Goal: Task Accomplishment & Management: Use online tool/utility

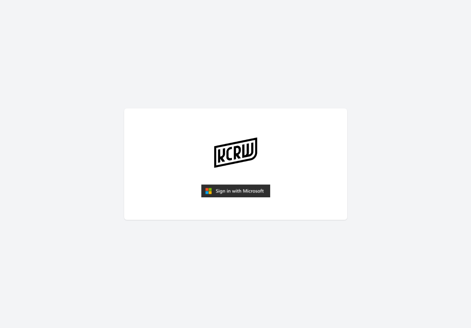
click at [239, 190] on img "submit" at bounding box center [235, 191] width 69 height 13
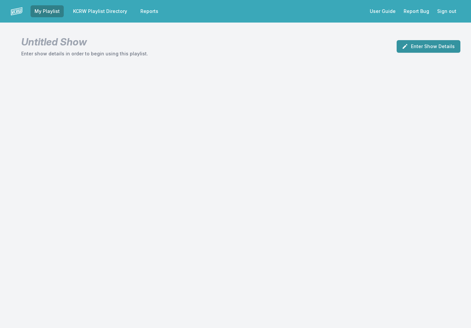
click at [424, 47] on button "Enter Show Details" at bounding box center [429, 46] width 64 height 13
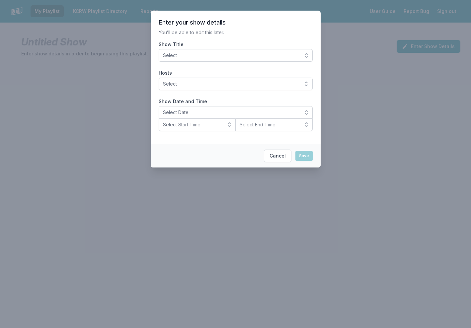
click at [305, 54] on button "Select" at bounding box center [236, 55] width 154 height 13
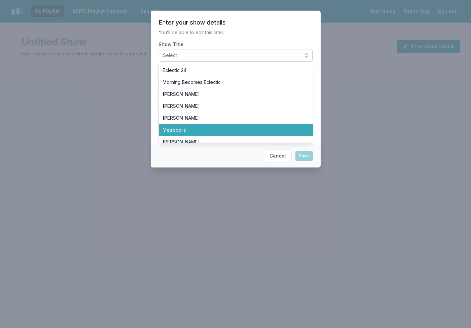
click at [252, 127] on li "Metropolis" at bounding box center [236, 130] width 154 height 12
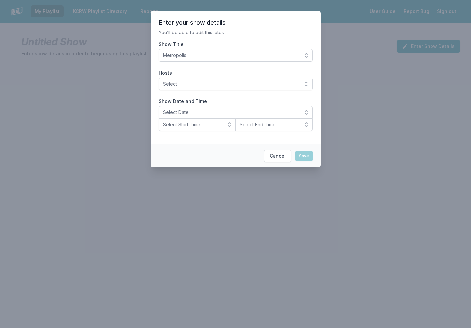
click at [280, 90] on section "Enter your show details You’ll be able to edit this later. Show Title Metropoli…" at bounding box center [236, 78] width 170 height 134
click at [279, 84] on span "Select" at bounding box center [231, 84] width 136 height 7
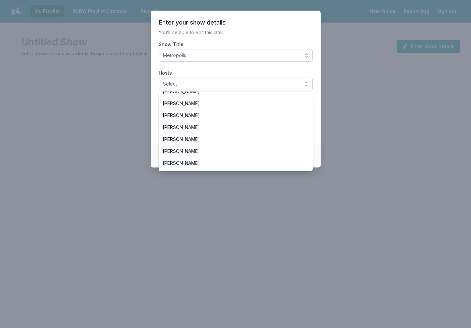
scroll to position [44, 0]
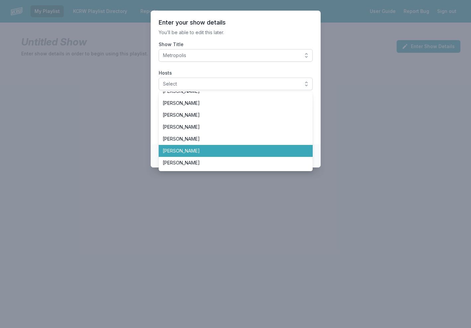
click at [239, 147] on li "[PERSON_NAME]" at bounding box center [236, 151] width 154 height 12
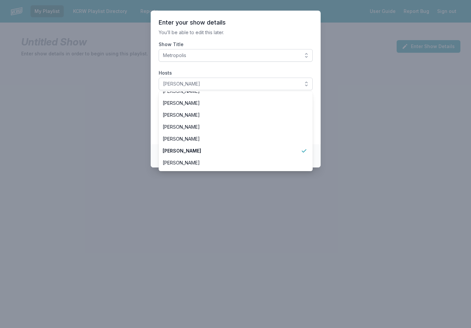
click at [292, 29] on section "Enter your show details You’ll be able to edit this later. Show Title Metropoli…" at bounding box center [236, 78] width 170 height 134
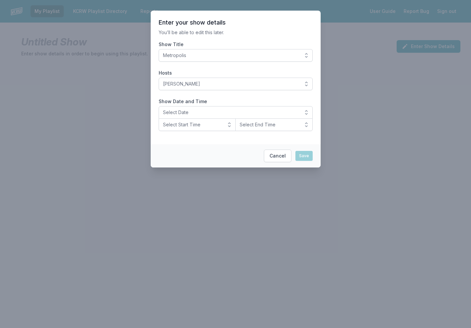
click at [230, 114] on span "Select Date" at bounding box center [231, 112] width 136 height 7
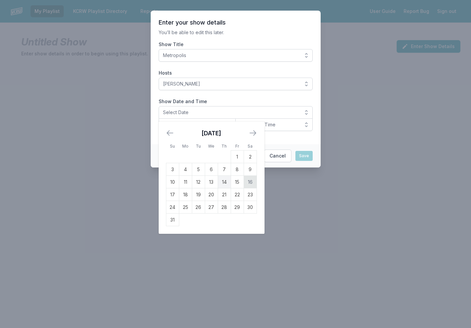
click at [251, 182] on td "16" at bounding box center [250, 182] width 13 height 13
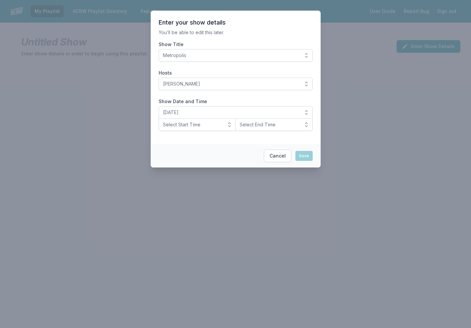
click at [229, 125] on button "Select Start Time" at bounding box center [197, 125] width 77 height 13
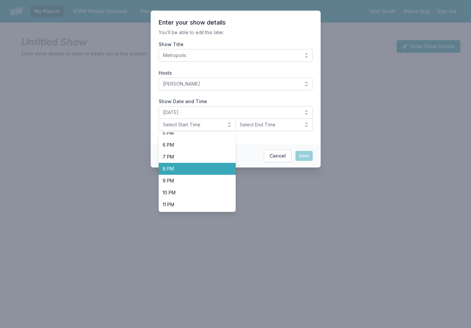
scroll to position [210, 0]
click at [202, 168] on span "8 PM" at bounding box center [193, 169] width 61 height 7
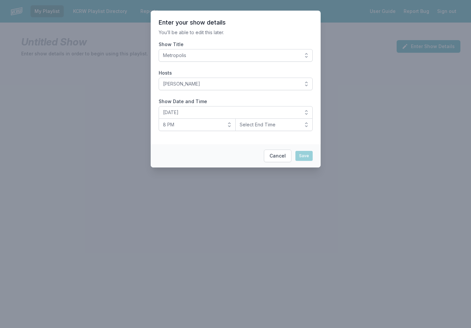
click at [291, 128] on span "Select End Time" at bounding box center [269, 125] width 59 height 7
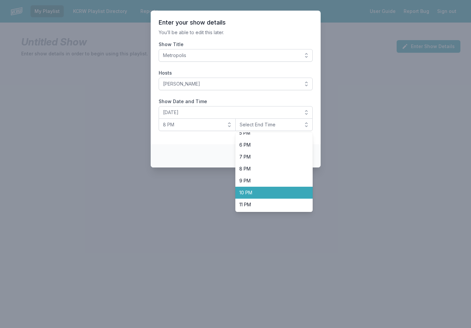
click at [266, 193] on span "10 PM" at bounding box center [269, 193] width 61 height 7
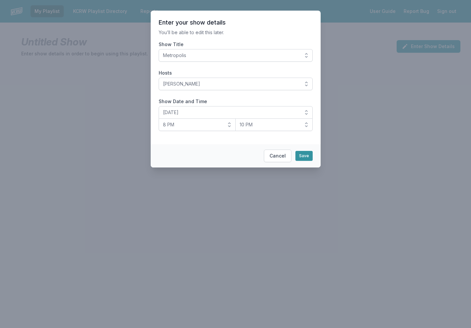
click at [304, 156] on button "Save" at bounding box center [304, 156] width 17 height 10
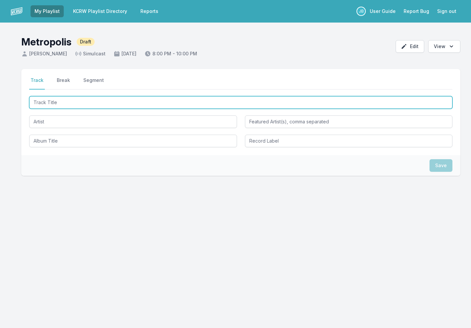
click at [144, 99] on input "Track Title" at bounding box center [240, 102] width 423 height 13
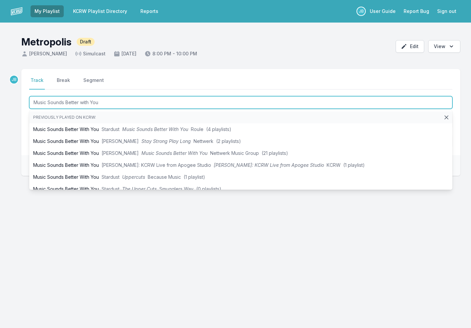
type input "Music Sounds Better with You"
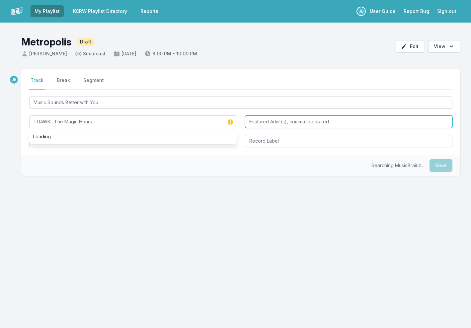
type input "TUAWKI, The Magic Hours"
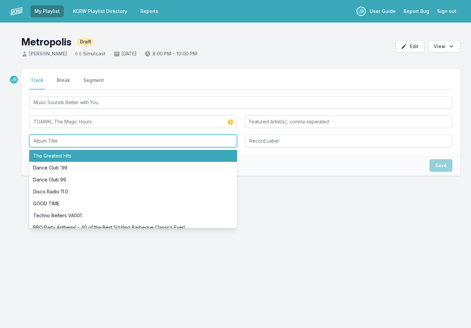
click at [90, 143] on input "Album Title" at bounding box center [133, 141] width 208 height 13
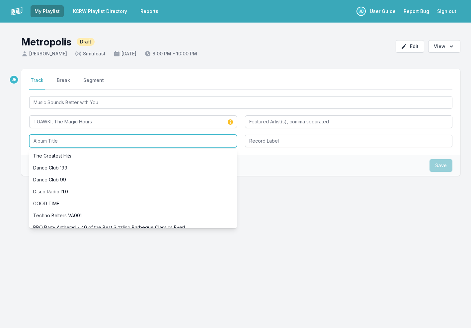
paste input "Made Of Steel: A Tropical Tribute to the Songs of Daft Punk' [the universe as w…"
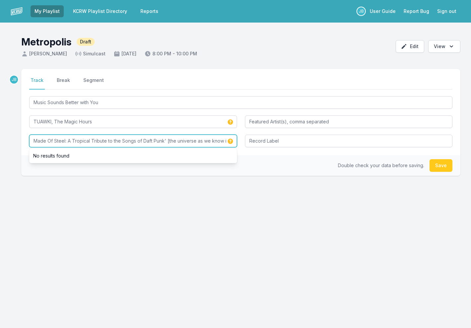
click at [167, 141] on input "Made Of Steel: A Tropical Tribute to the Songs of Daft Punk' [the universe as w…" at bounding box center [133, 141] width 208 height 13
drag, startPoint x: 167, startPoint y: 141, endPoint x: 223, endPoint y: 140, distance: 55.5
click at [223, 140] on input "Made Of Steel: A Tropical Tribute to the Songs of Daft Punk' [the universe as w…" at bounding box center [133, 141] width 208 height 13
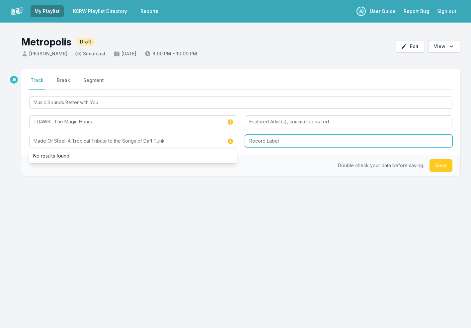
type input "Made Of Steel: A Tropical Tribute to the Songs of Daft Punk"
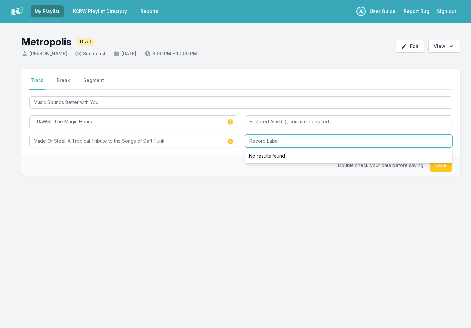
paste input "the universe as we know it"
type input "the universe as we know it"
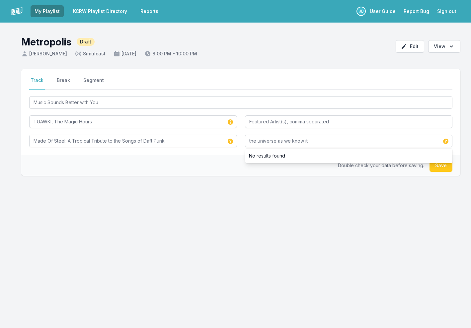
click at [445, 166] on button "Save" at bounding box center [441, 165] width 23 height 13
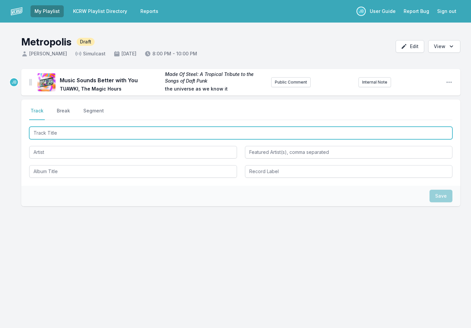
click at [87, 133] on input "Track Title" at bounding box center [240, 133] width 423 height 13
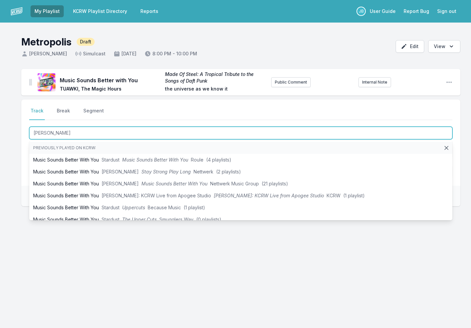
type input "Yana"
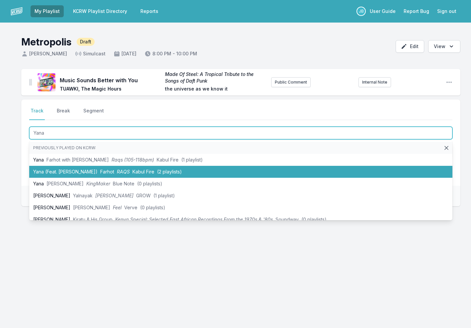
click at [80, 174] on li "Yana (Feat. [PERSON_NAME]) Farhot RAQS Kabul Fire (2 playlists)" at bounding box center [240, 172] width 423 height 12
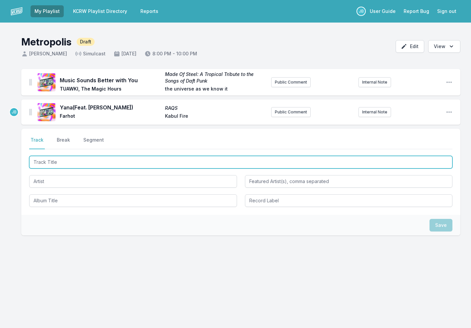
click at [64, 164] on input "Track Title" at bounding box center [240, 162] width 423 height 13
type input "Run Free"
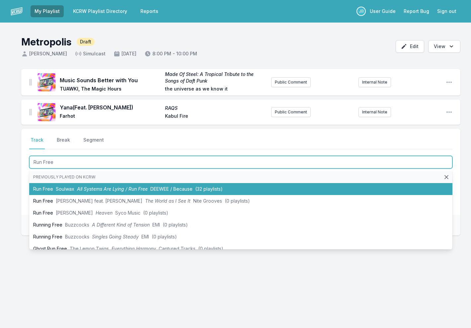
click at [82, 188] on span "All Systems Are Lying / Run Free" at bounding box center [112, 189] width 71 height 6
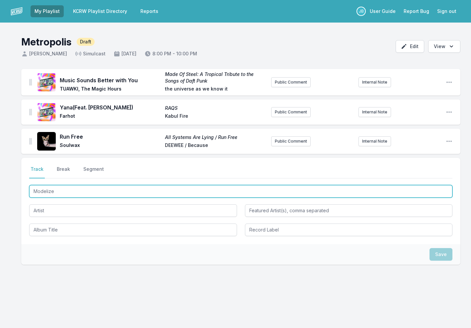
type input "Modelizer"
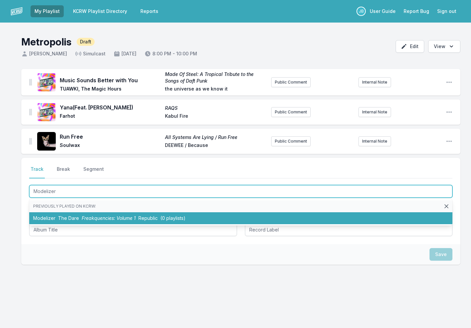
click at [86, 217] on span "Freakquencies: Volume 1" at bounding box center [109, 219] width 54 height 6
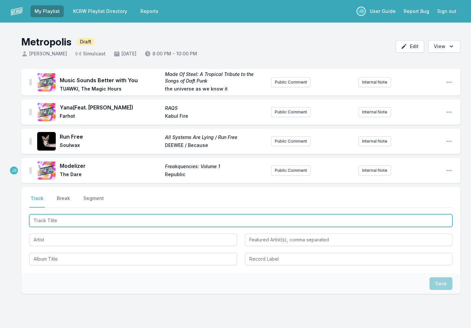
click at [68, 222] on input "Track Title" at bounding box center [240, 221] width 423 height 13
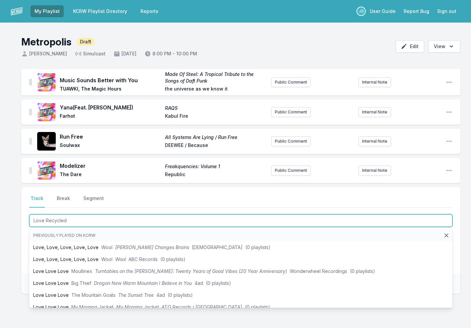
type input "Love Recycled 4"
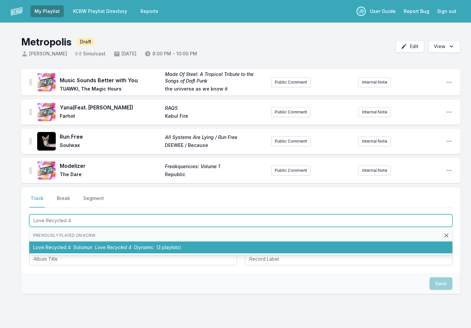
click at [82, 245] on span "Solomun" at bounding box center [82, 248] width 19 height 6
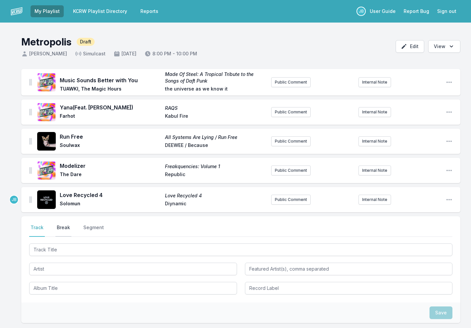
click at [64, 227] on button "Break" at bounding box center [63, 230] width 16 height 13
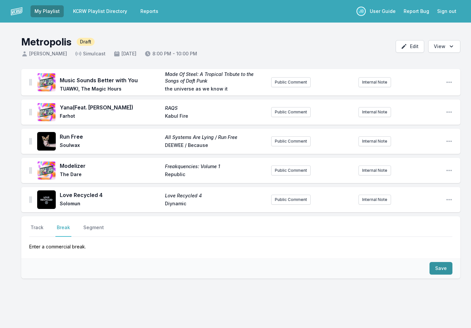
click at [439, 269] on button "Save" at bounding box center [441, 268] width 23 height 13
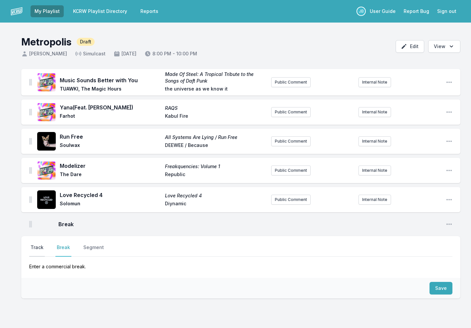
click at [38, 247] on button "Track" at bounding box center [37, 250] width 16 height 13
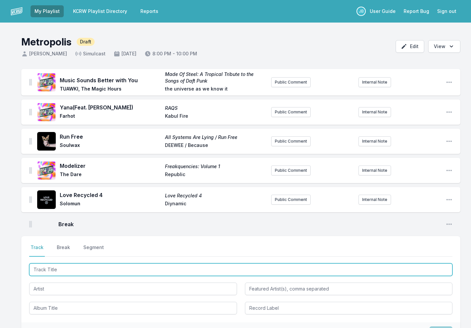
click at [48, 272] on input "Track Title" at bounding box center [240, 270] width 423 height 13
type input "Summertime Madness (Gigamesh Remix)"
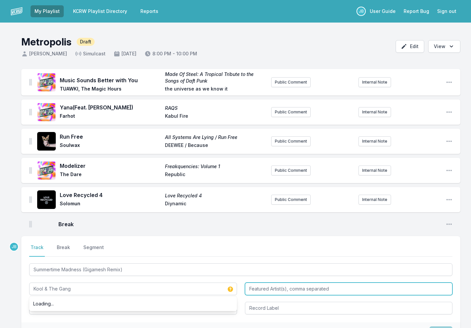
type input "Kool & The Gang"
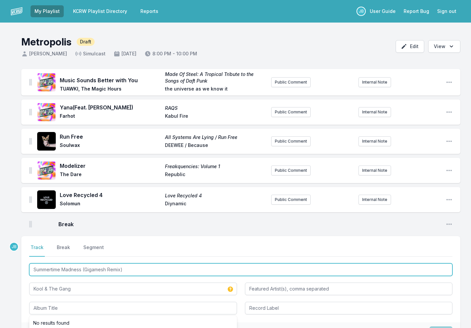
drag, startPoint x: 45, startPoint y: 268, endPoint x: 137, endPoint y: 271, distance: 92.4
click at [137, 271] on input "Summertime Madness (Gigamesh Remix)" at bounding box center [240, 270] width 423 height 13
click at [40, 269] on input "Summertime Madness (Gigamesh Remix)" at bounding box center [240, 270] width 423 height 13
drag, startPoint x: 40, startPoint y: 269, endPoint x: 130, endPoint y: 267, distance: 90.0
click at [130, 267] on input "Summertime Madness (Gigamesh Remix)" at bounding box center [240, 270] width 423 height 13
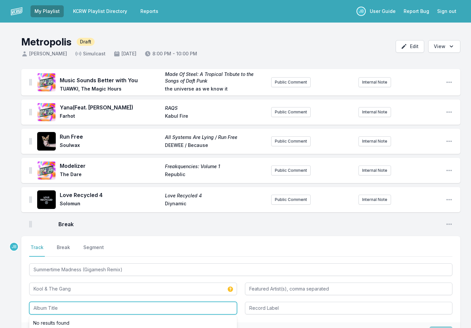
click at [109, 310] on input "Album Title" at bounding box center [133, 308] width 208 height 13
paste input "Summertime Madness (Gigamesh Remix)"
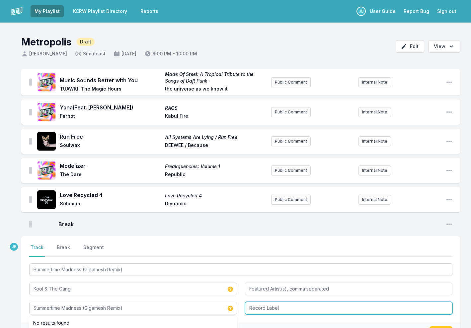
type input "Summertime Madness (Gigamesh Remix)"
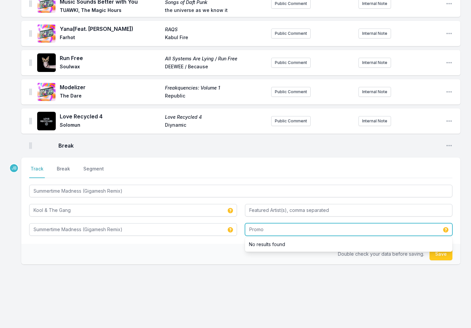
scroll to position [79, 0]
type input "Promo"
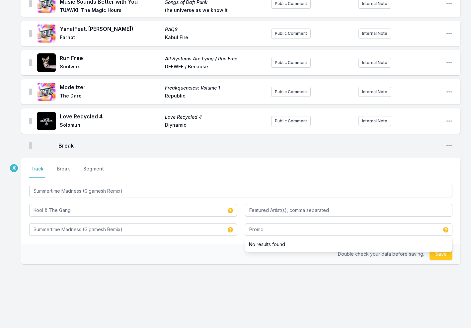
click at [438, 256] on button "Save" at bounding box center [441, 254] width 23 height 13
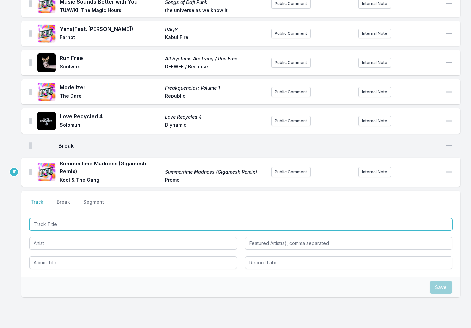
click at [61, 224] on input "Track Title" at bounding box center [240, 224] width 423 height 13
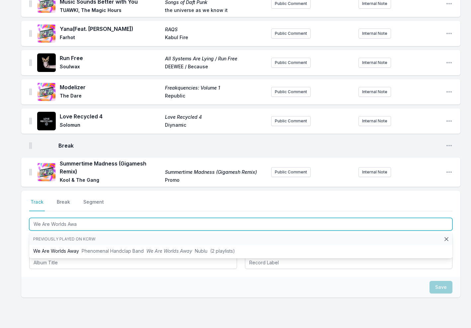
type input "We Are Worlds Away"
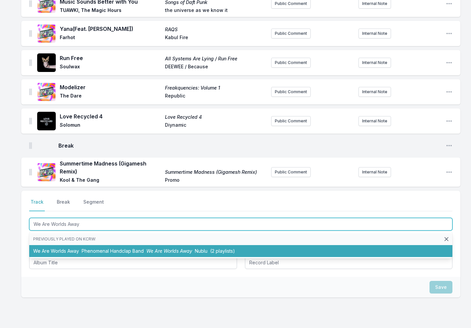
click at [75, 247] on li "We Are Worlds Away Phenomenal Handclap Band We Are Worlds Away Nublu (2 playlis…" at bounding box center [240, 251] width 423 height 12
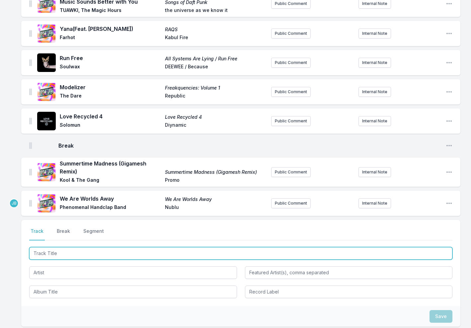
click at [63, 252] on input "Track Title" at bounding box center [240, 253] width 423 height 13
click at [45, 251] on input "[PERSON_NAME]" at bounding box center [240, 253] width 423 height 13
click at [70, 249] on input "[PERSON_NAME]" at bounding box center [240, 253] width 423 height 13
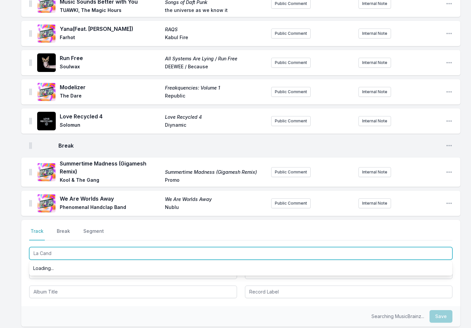
type input "La Cande"
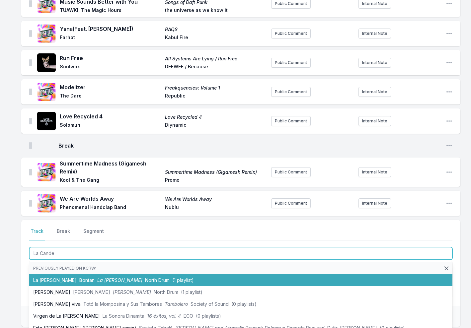
click at [97, 278] on span "La [PERSON_NAME]" at bounding box center [119, 281] width 45 height 6
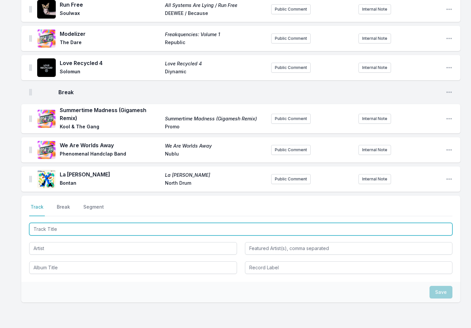
scroll to position [148, 0]
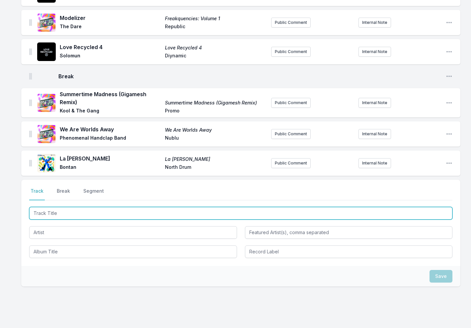
click at [82, 210] on input "Track Title" at bounding box center [240, 213] width 423 height 13
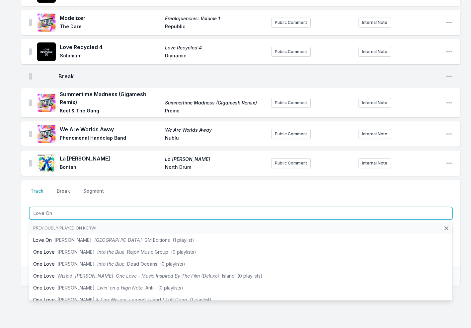
type input "Love On"
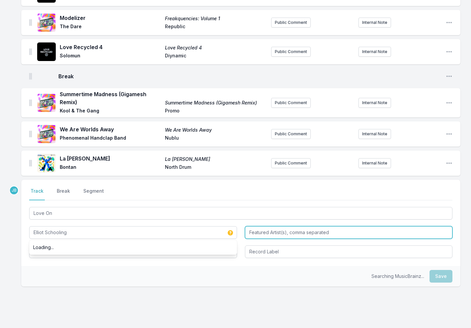
type input "Elliot Schooling"
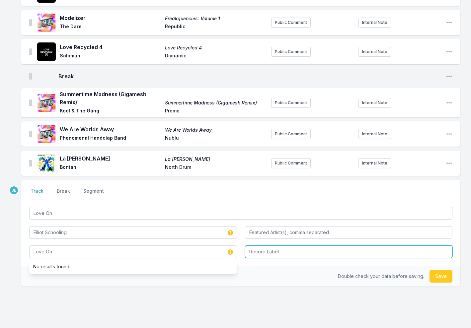
type input "Love On"
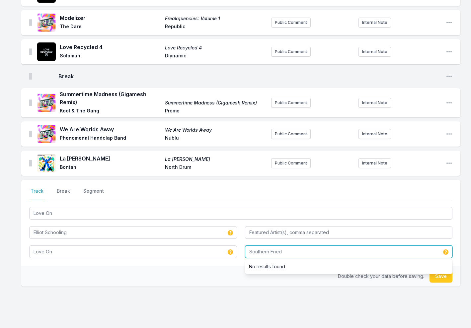
type input "Southern Fried"
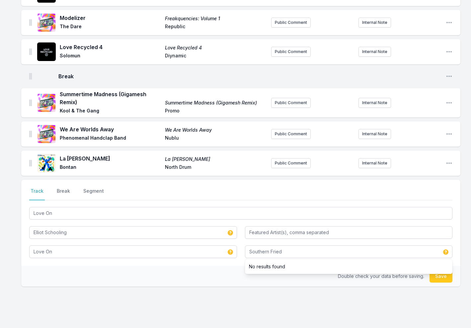
click at [440, 273] on button "Save" at bounding box center [441, 276] width 23 height 13
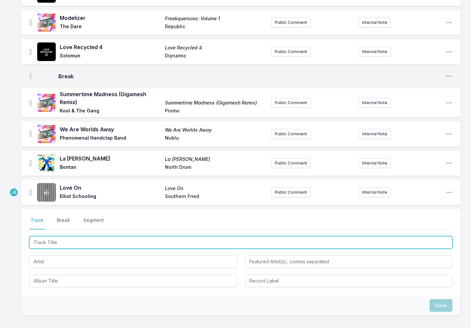
click at [72, 241] on input "Track Title" at bounding box center [240, 242] width 423 height 13
type input "Love Stance"
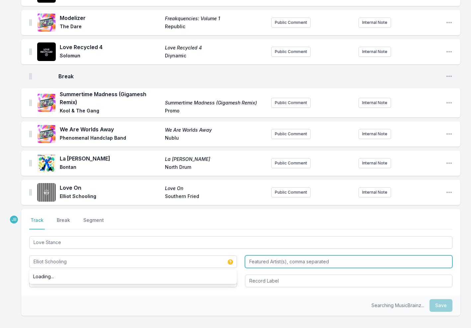
type input "Elliot Schooling"
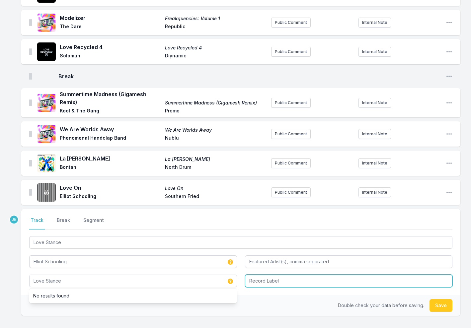
type input "Love Stance"
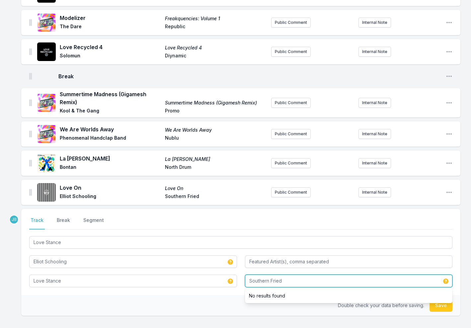
type input "Southern Fried"
click at [443, 304] on button "Save" at bounding box center [441, 306] width 23 height 13
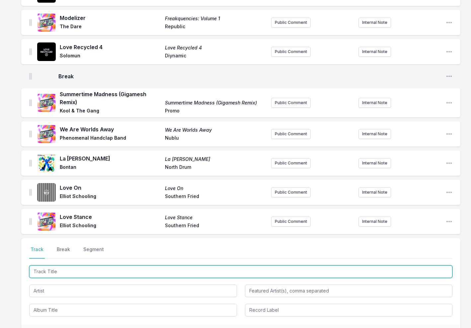
click at [137, 267] on input "Track Title" at bounding box center [240, 272] width 423 height 13
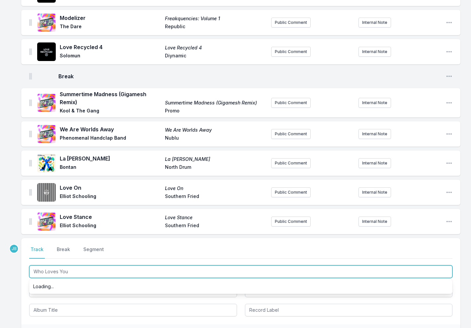
type input "Who Loves You"
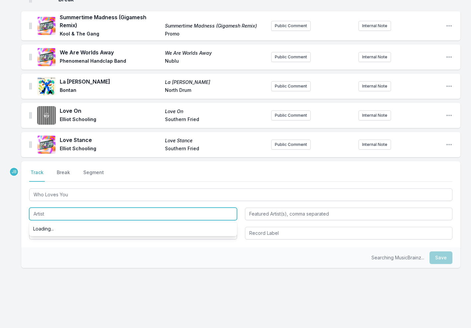
scroll to position [225, 0]
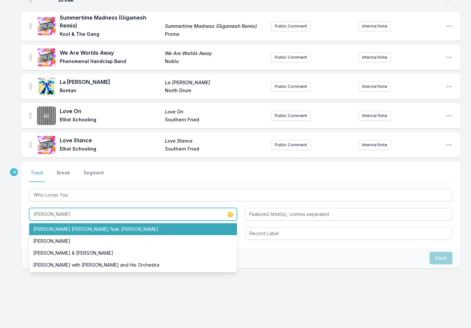
click at [75, 227] on li "[PERSON_NAME] [PERSON_NAME] feat. [PERSON_NAME]" at bounding box center [133, 229] width 208 height 12
type input "[PERSON_NAME] [PERSON_NAME]"
type input "[PERSON_NAME]"
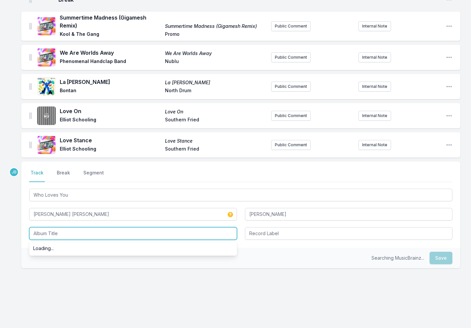
click at [75, 230] on input "Album Title" at bounding box center [133, 233] width 208 height 13
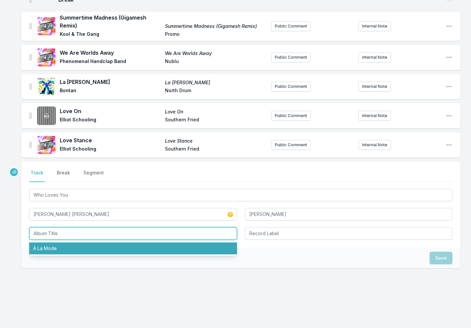
click at [75, 245] on li "À La Mode" at bounding box center [133, 249] width 208 height 12
type input "À La Mode"
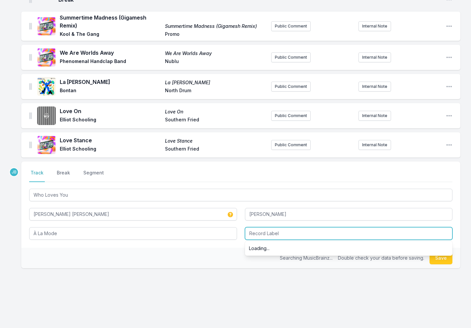
click at [264, 227] on input "Record Label" at bounding box center [349, 233] width 208 height 13
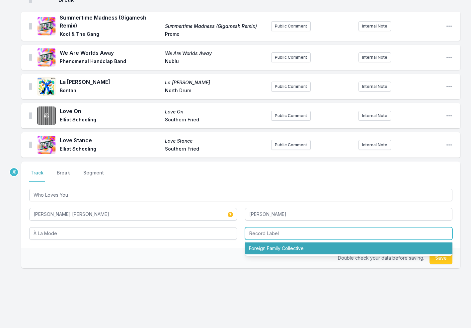
click at [273, 246] on li "Foreign Family Collective" at bounding box center [349, 249] width 208 height 12
type input "Foreign Family Collective"
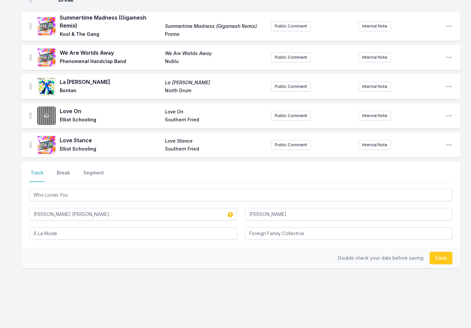
click at [444, 257] on button "Save" at bounding box center [441, 258] width 23 height 13
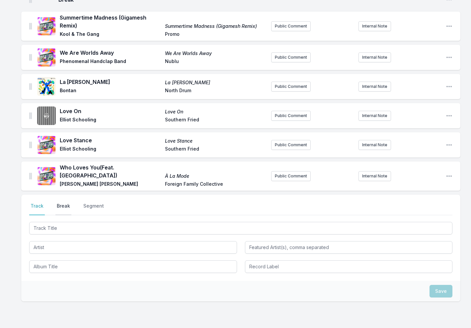
click at [63, 203] on button "Break" at bounding box center [63, 209] width 16 height 13
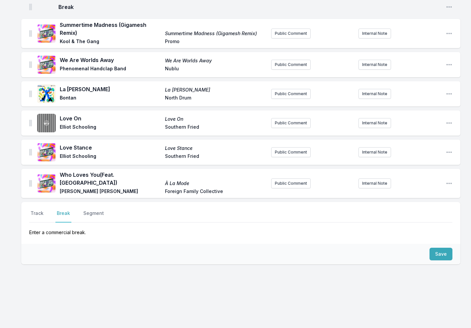
scroll to position [210, 0]
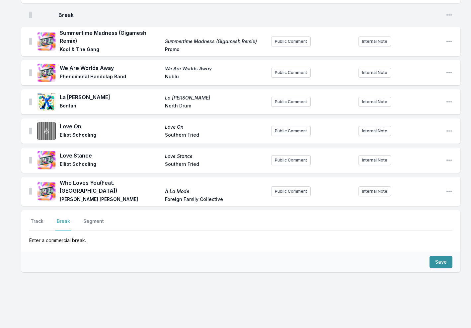
click at [441, 256] on button "Save" at bounding box center [441, 262] width 23 height 13
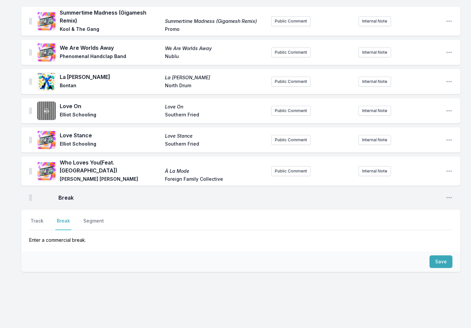
scroll to position [229, 0]
click at [34, 218] on button "Track" at bounding box center [37, 224] width 16 height 13
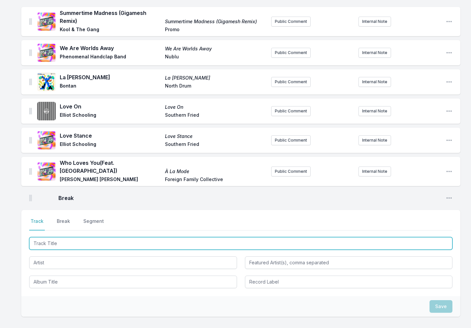
click at [44, 237] on input "Track Title" at bounding box center [240, 243] width 423 height 13
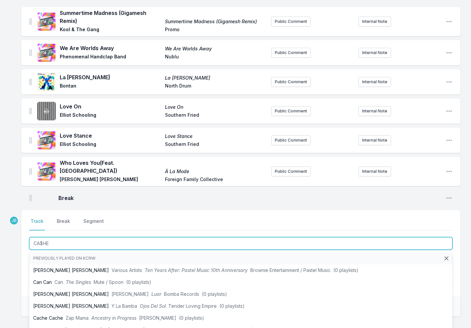
type input "CA$HED"
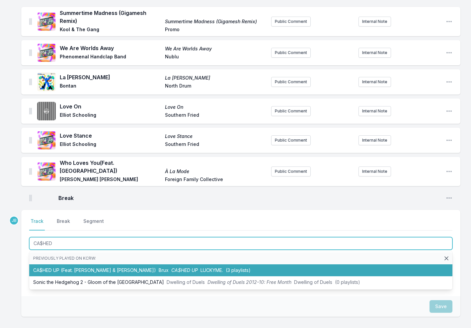
click at [78, 265] on li "CA$HED UP (Feat. [PERSON_NAME] & [PERSON_NAME]) [PERSON_NAME] CA$HED UP LUCKYME…" at bounding box center [240, 271] width 423 height 12
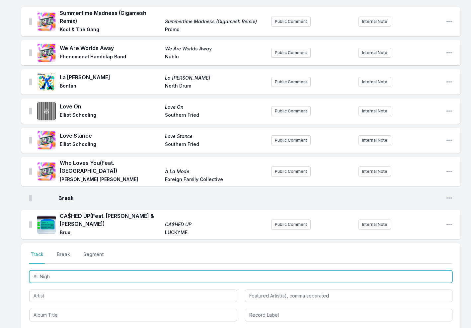
type input "All Night"
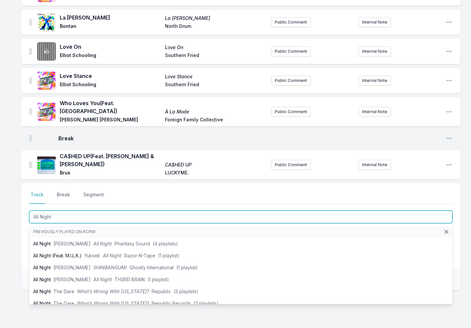
scroll to position [294, 0]
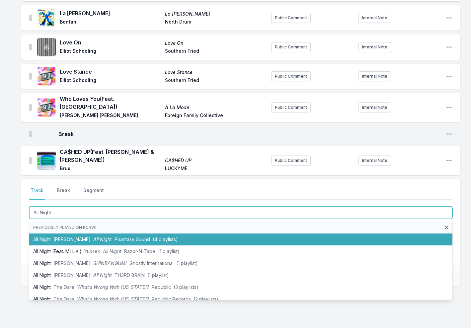
click at [51, 234] on li "All Night [PERSON_NAME] All Night Phantasy Sound (4 playlists)" at bounding box center [240, 240] width 423 height 12
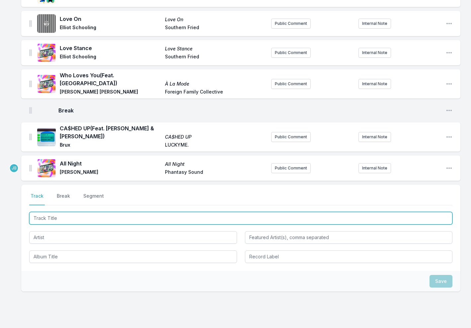
scroll to position [316, 0]
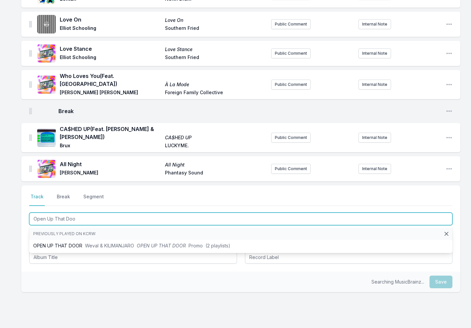
type input "Open Up That Door"
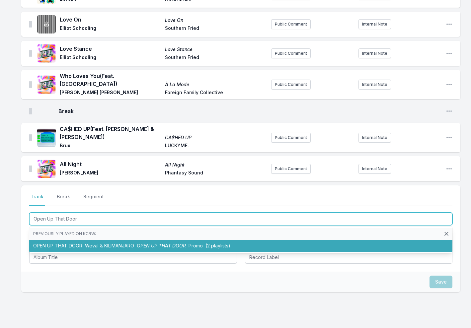
click at [77, 240] on li "OPEN UP THAT DOOR Weval & KILIMANJARO OPEN UP THAT DOOR [PERSON_NAME] (2 playli…" at bounding box center [240, 246] width 423 height 12
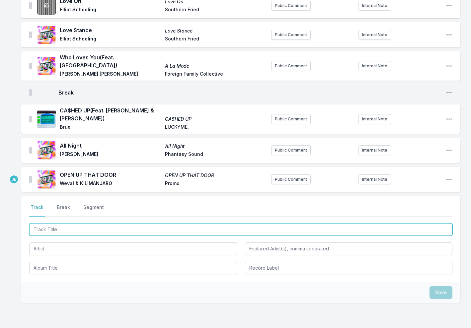
scroll to position [342, 0]
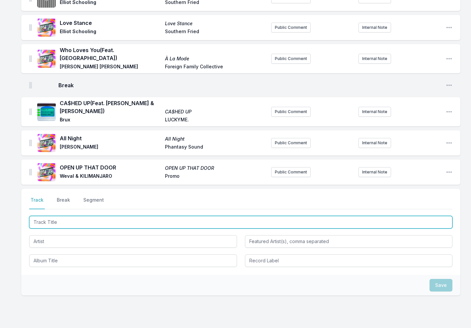
click at [80, 216] on input "Track Title" at bounding box center [240, 222] width 423 height 13
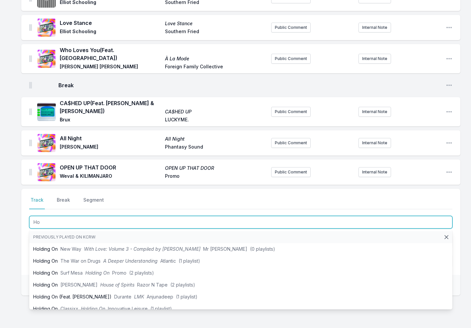
type input "H"
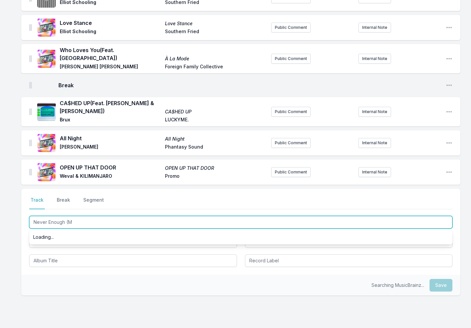
type input "Never Enough (MX"
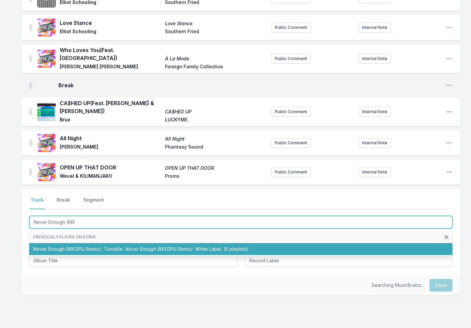
click at [118, 246] on span "Turnstile" at bounding box center [113, 249] width 19 height 6
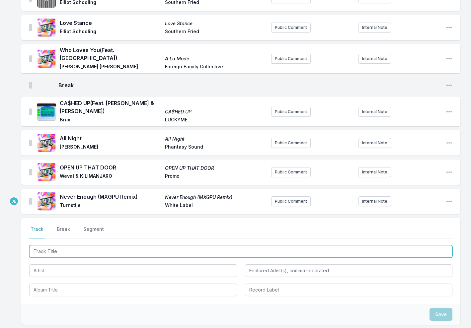
click at [103, 245] on input "Track Title" at bounding box center [240, 251] width 423 height 13
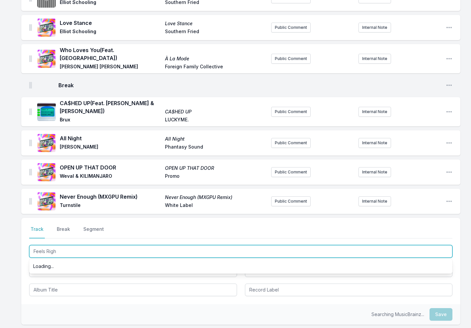
type input "Feels Right"
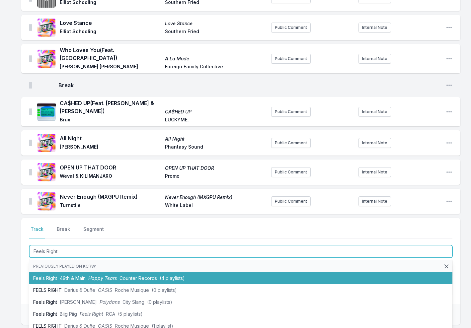
click at [107, 276] on span "Happy Tears" at bounding box center [102, 279] width 29 height 6
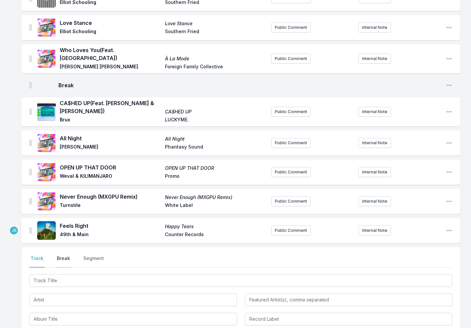
click at [60, 255] on button "Break" at bounding box center [63, 261] width 16 height 13
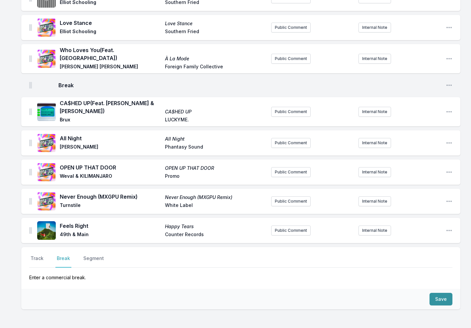
click at [443, 293] on button "Save" at bounding box center [441, 299] width 23 height 13
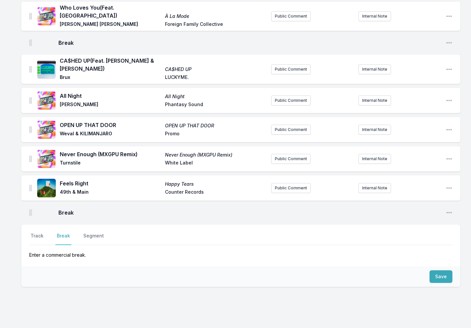
scroll to position [390, 0]
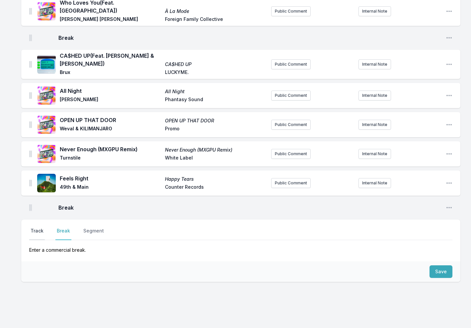
click at [36, 228] on button "Track" at bounding box center [37, 234] width 16 height 13
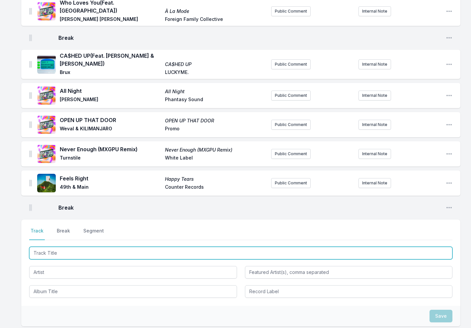
click at [58, 247] on input "Track Title" at bounding box center [240, 253] width 423 height 13
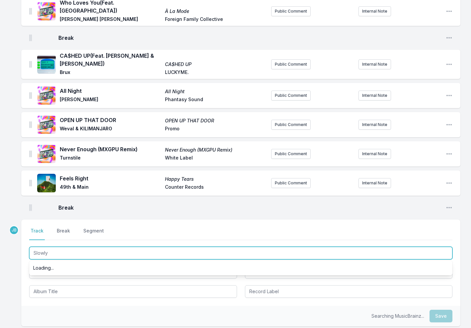
type input "Slowly"
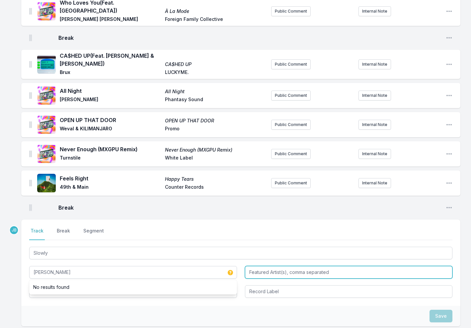
type input "[PERSON_NAME]"
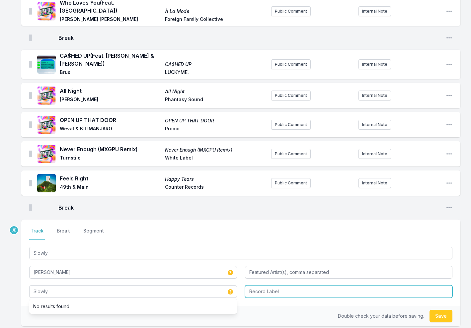
type input "Slowly"
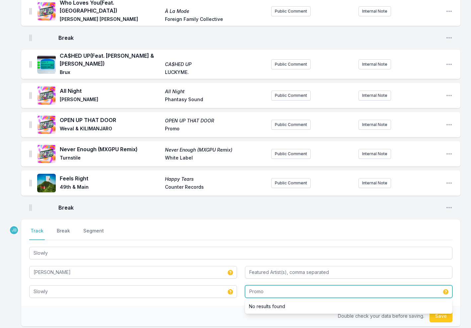
type input "Promo"
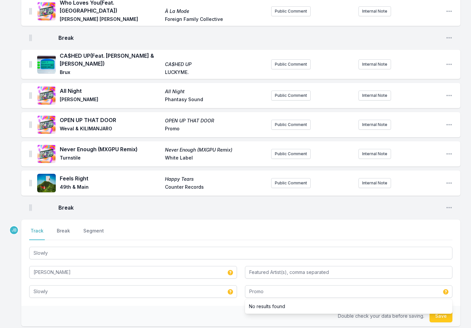
click at [440, 310] on button "Save" at bounding box center [441, 316] width 23 height 13
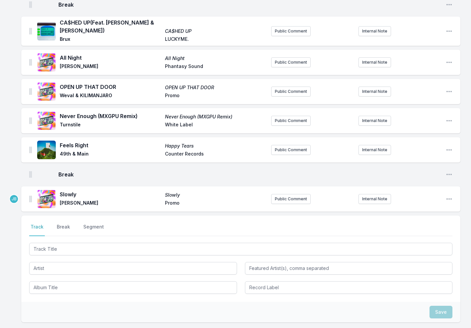
scroll to position [434, 0]
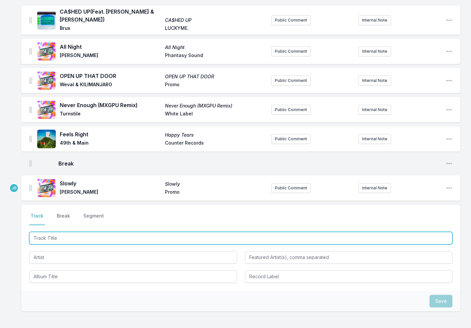
click at [45, 232] on input "Track Title" at bounding box center [240, 238] width 423 height 13
click at [52, 232] on input "Kids (Nooizu Remix)" at bounding box center [240, 238] width 423 height 13
click at [88, 232] on input "Kids (Noizu Remix)" at bounding box center [240, 238] width 423 height 13
type input "Kids (Noizu Remix)"
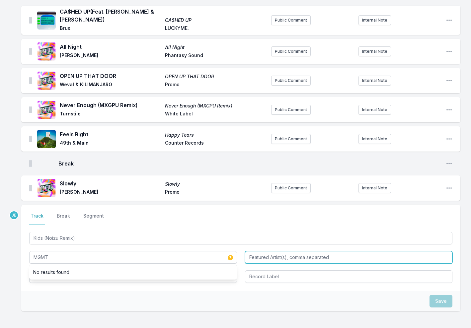
type input "MGMT"
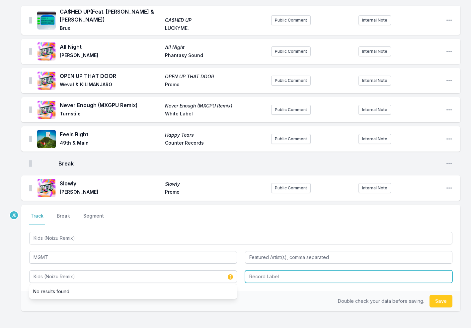
type input "Kids (Noizu Remix)"
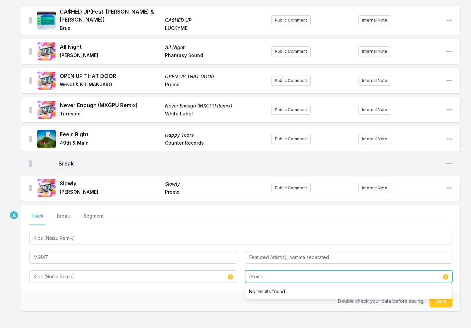
type input "Promo"
click at [440, 295] on button "Save" at bounding box center [441, 301] width 23 height 13
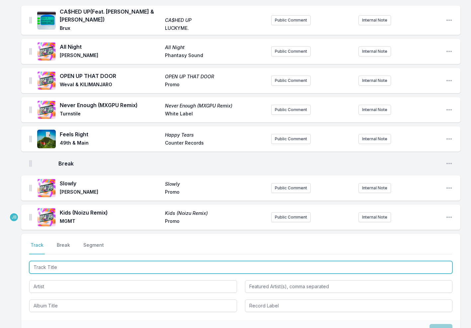
click at [42, 261] on input "Track Title" at bounding box center [240, 267] width 423 height 13
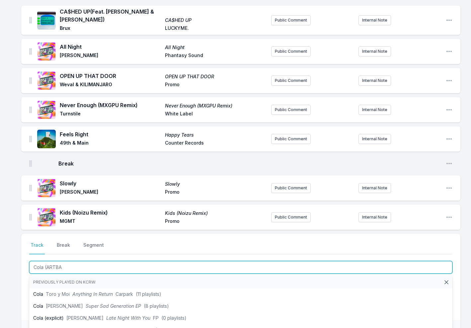
type input "Cola (ARTBAT"
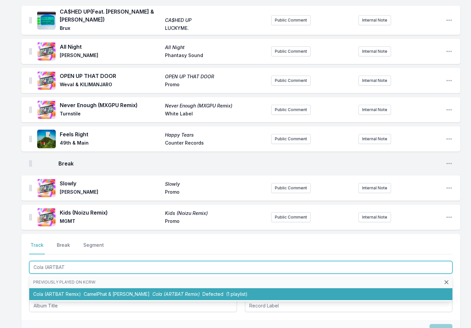
click at [76, 289] on li "Cola (ARTBAT Remix) CamelPhat & [PERSON_NAME] Cola (ARTBAT Remix) Defected (1 p…" at bounding box center [240, 295] width 423 height 12
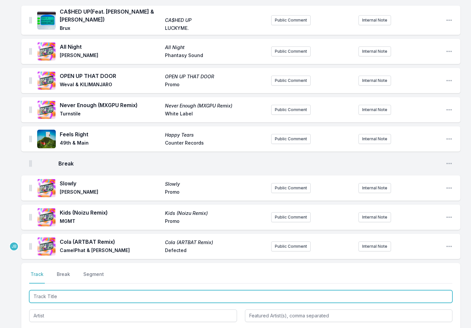
click at [59, 291] on input "Track Title" at bounding box center [240, 297] width 423 height 13
type input "Exhiliration"
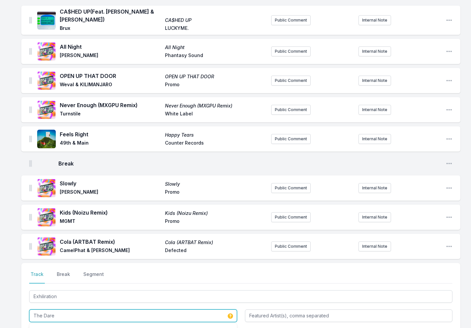
type input "The Dare"
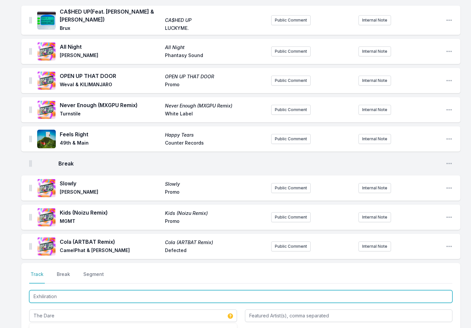
click at [47, 291] on input "Exhiliration" at bounding box center [240, 297] width 423 height 13
type input "Exhilaration"
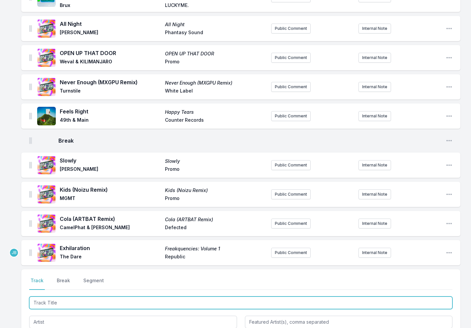
scroll to position [464, 0]
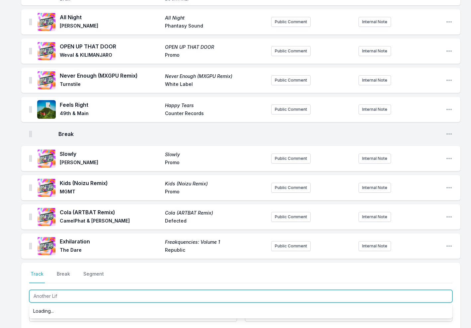
type input "Another Life"
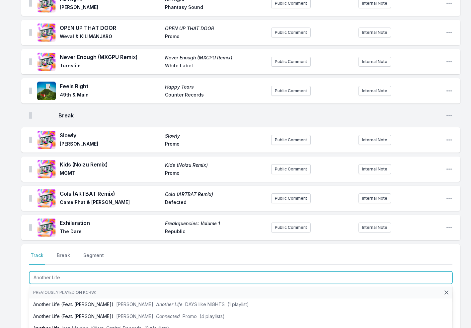
scroll to position [482, 0]
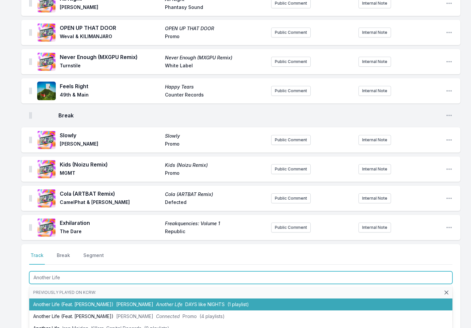
click at [70, 299] on li "Another Life (Feat. [PERSON_NAME]) [PERSON_NAME] Another Life DAYS like NIGHTS …" at bounding box center [240, 305] width 423 height 12
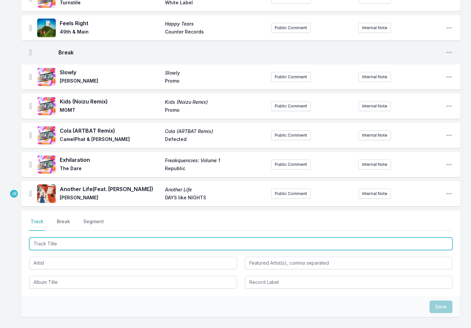
scroll to position [548, 0]
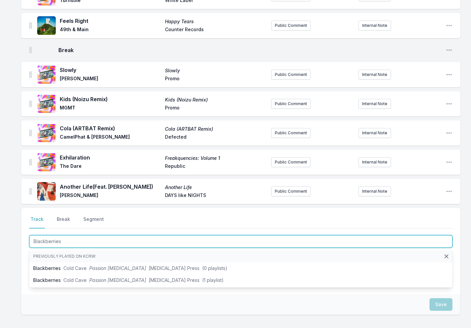
type input "Blackberries"
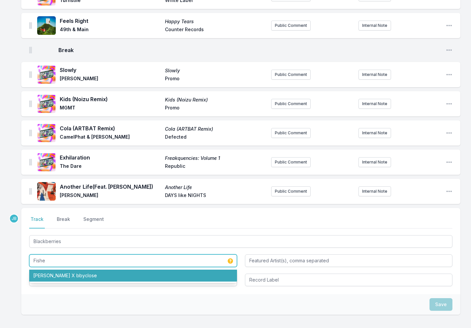
click at [86, 270] on li "[PERSON_NAME] X bbyclose" at bounding box center [133, 276] width 208 height 12
type input "[PERSON_NAME] X bbyclose"
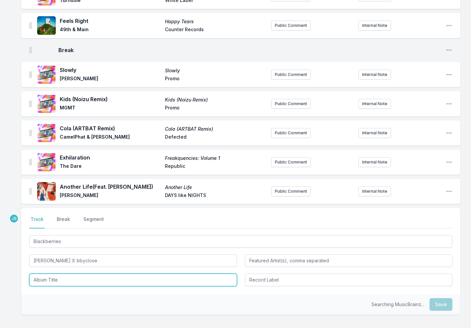
click at [188, 274] on input "Album Title" at bounding box center [133, 280] width 208 height 13
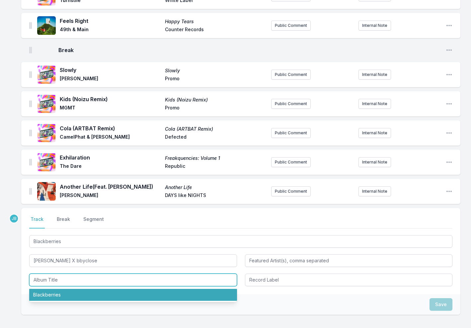
click at [158, 289] on li "Blackberries" at bounding box center [133, 295] width 208 height 12
type input "Blackberries"
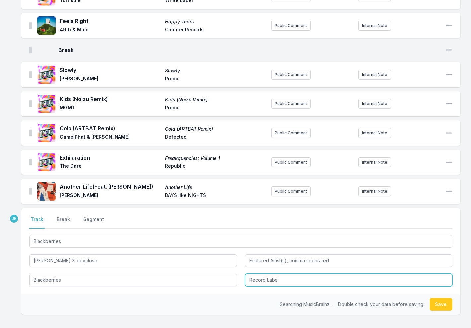
click at [273, 274] on input "Record Label" at bounding box center [349, 280] width 208 height 13
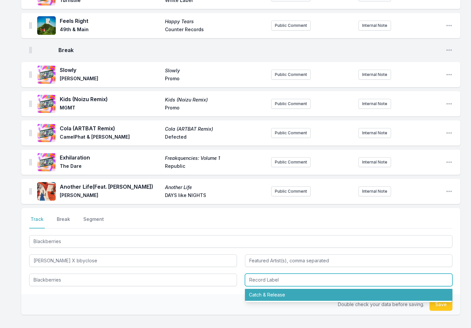
click at [277, 289] on li "Catch & Release" at bounding box center [349, 295] width 208 height 12
type input "Catch & Release"
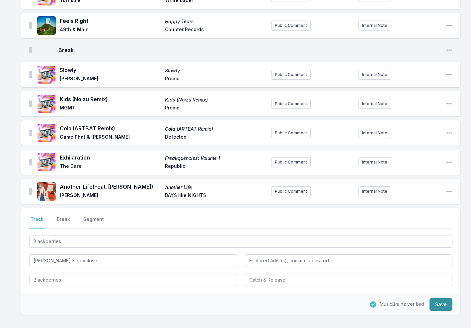
click at [442, 299] on button "Save" at bounding box center [441, 305] width 23 height 13
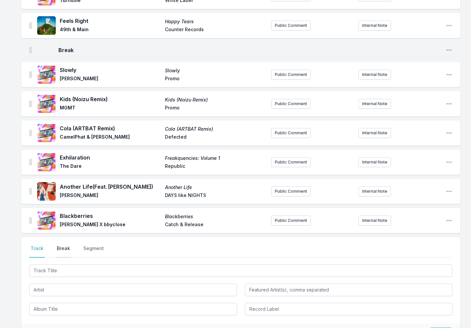
click at [61, 245] on button "Break" at bounding box center [63, 251] width 16 height 13
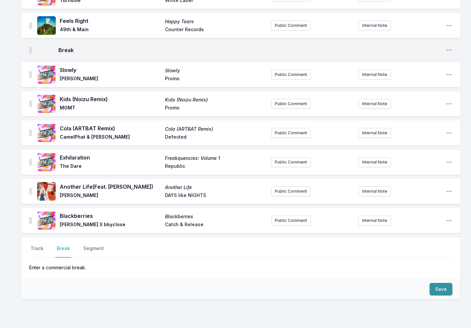
click at [444, 283] on button "Save" at bounding box center [441, 289] width 23 height 13
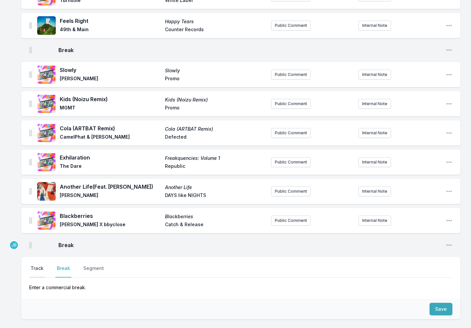
click at [33, 265] on button "Track" at bounding box center [37, 271] width 16 height 13
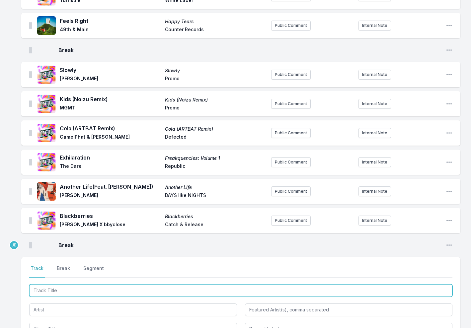
click at [46, 285] on input "Track Title" at bounding box center [240, 291] width 423 height 13
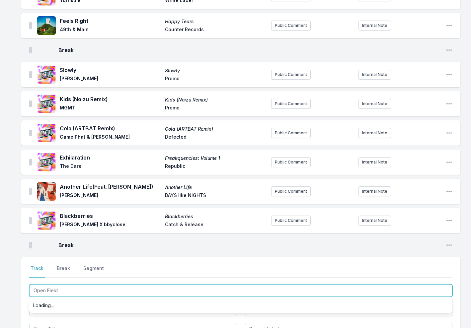
type input "Open Fields"
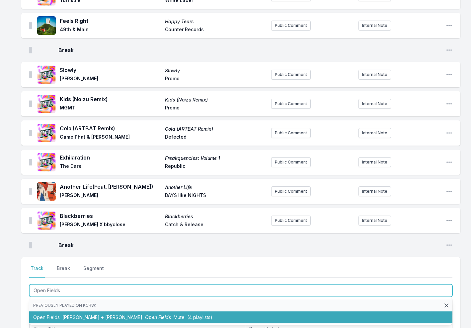
click at [55, 312] on li "Open Fields Felsmann + [PERSON_NAME] Open Fields Mute (4 playlists)" at bounding box center [240, 318] width 423 height 12
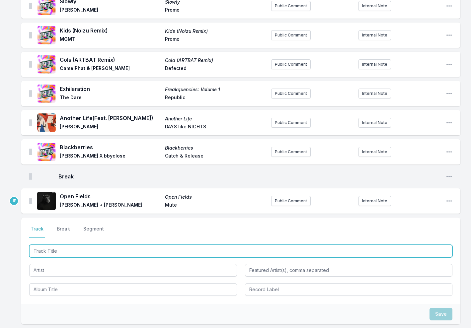
scroll to position [620, 0]
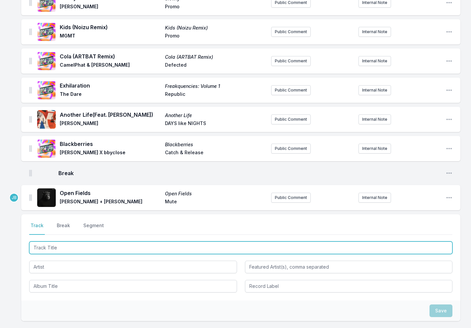
click at [47, 242] on input "Track Title" at bounding box center [240, 248] width 423 height 13
click at [96, 242] on input "Track Title" at bounding box center [240, 248] width 423 height 13
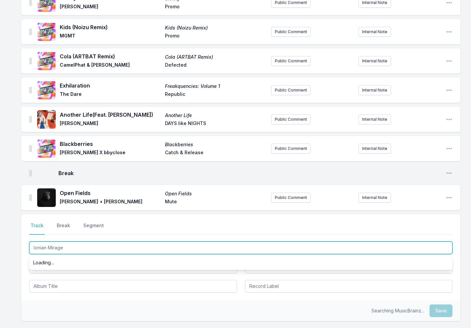
type input "Ionian Mirage"
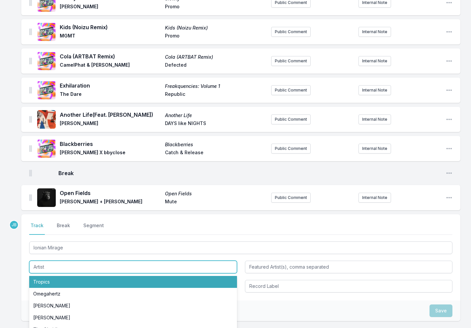
click at [78, 276] on li "Tropics" at bounding box center [133, 282] width 208 height 12
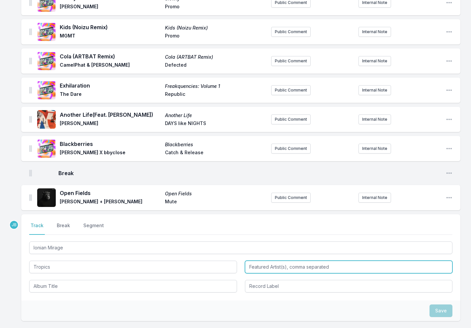
type input "Tropics"
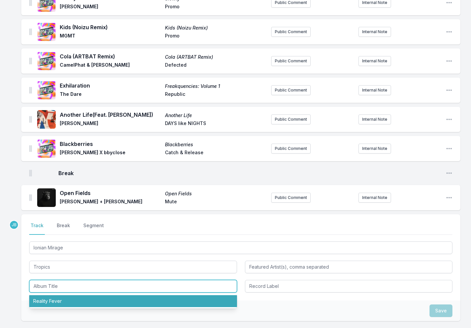
click at [79, 296] on li "Reality Fever" at bounding box center [133, 302] width 208 height 12
type input "Reality Fever"
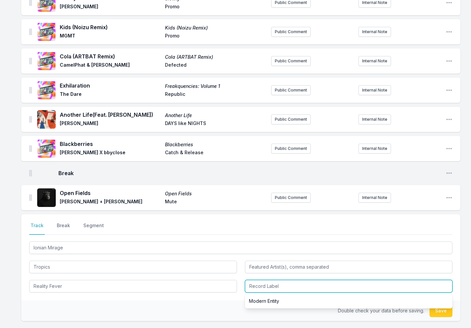
click at [258, 280] on input "Record Label" at bounding box center [349, 286] width 208 height 13
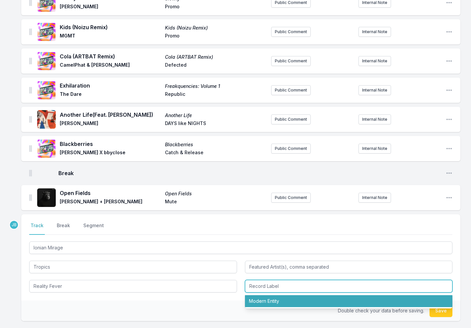
click at [263, 296] on li "Modern Entity" at bounding box center [349, 302] width 208 height 12
type input "Modern Entity"
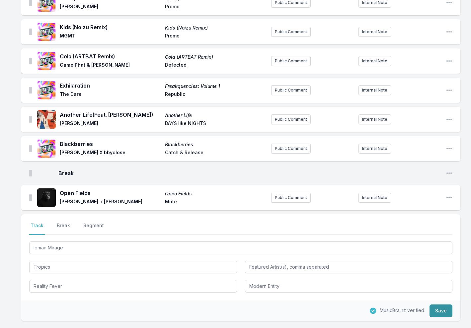
click at [444, 305] on button "Save" at bounding box center [441, 311] width 23 height 13
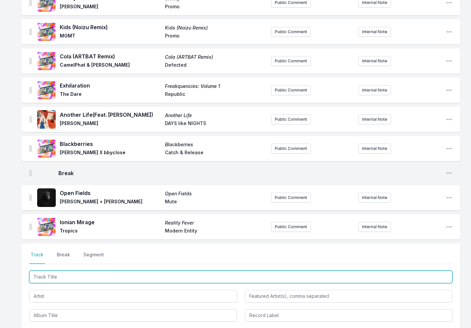
click at [65, 271] on input "Track Title" at bounding box center [240, 277] width 423 height 13
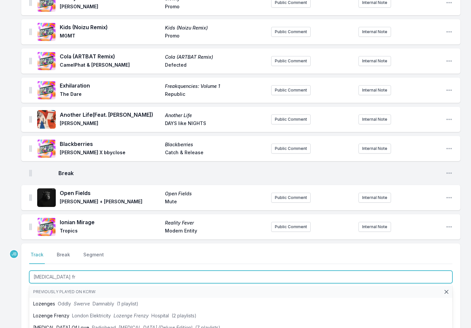
type input "[MEDICAL_DATA] fre"
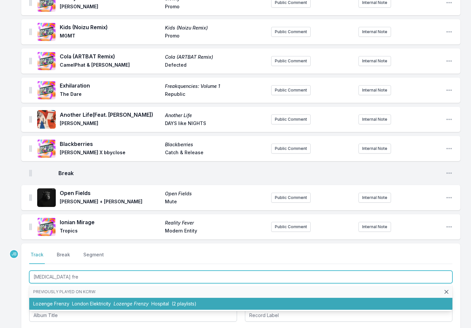
click at [104, 301] on span "London Elektricity" at bounding box center [91, 304] width 39 height 6
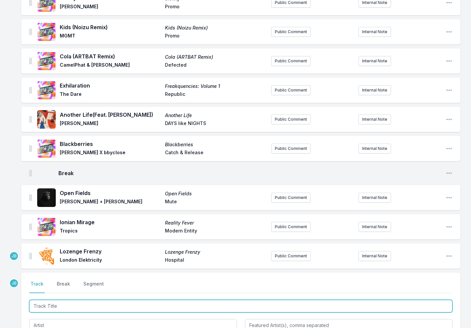
click at [63, 300] on input "Track Title" at bounding box center [240, 306] width 423 height 13
type input "Moving Forward"
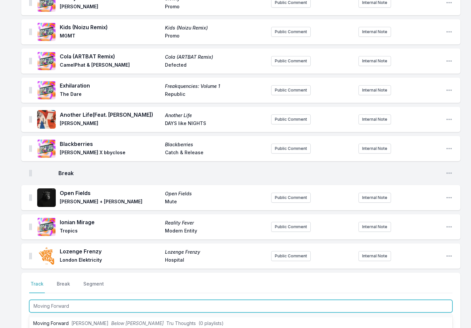
scroll to position [9, 0]
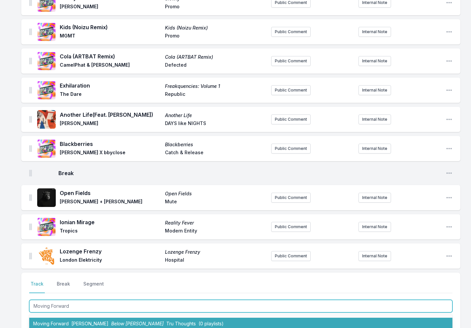
click at [125, 321] on span "Below [PERSON_NAME]" at bounding box center [137, 324] width 52 height 6
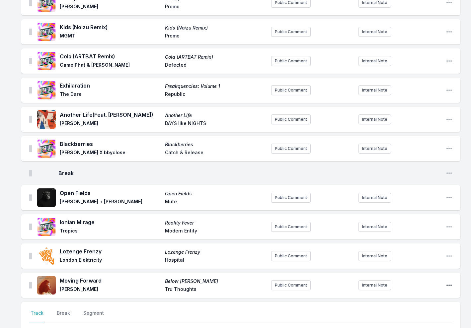
click at [451, 282] on icon "Open playlist item options" at bounding box center [449, 285] width 7 height 7
click at [414, 293] on button "Edit Track Details" at bounding box center [415, 299] width 74 height 12
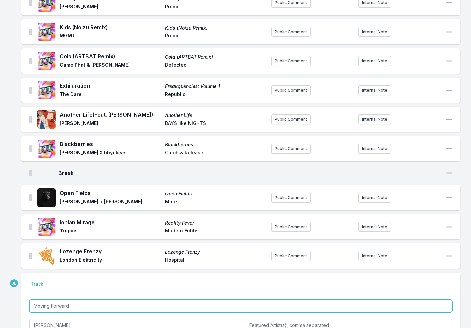
click at [90, 300] on input "Moving Forward" at bounding box center [240, 306] width 423 height 13
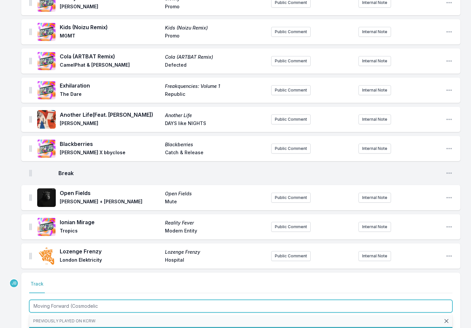
click at [110, 327] on li "Moving Forward (Cosmodelica Remix) [PERSON_NAME] Moving Forward (Cosmodelica Re…" at bounding box center [240, 333] width 423 height 12
type input "Moving Forward"
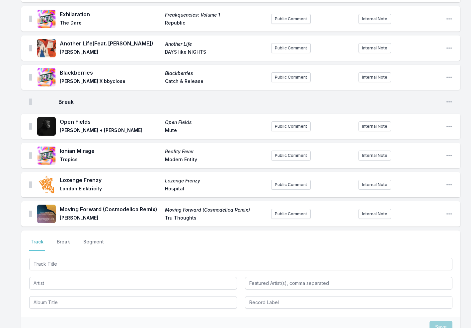
scroll to position [704, 0]
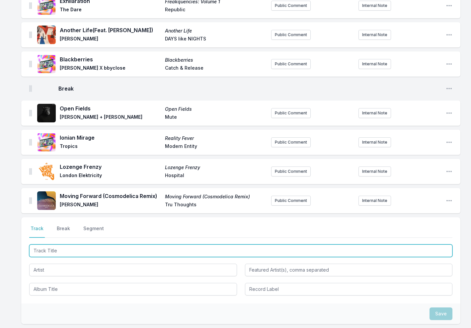
click at [55, 245] on input "Track Title" at bounding box center [240, 251] width 423 height 13
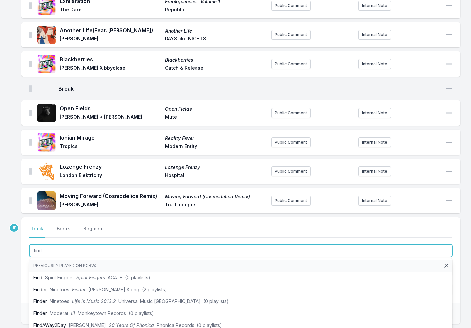
type input "find u"
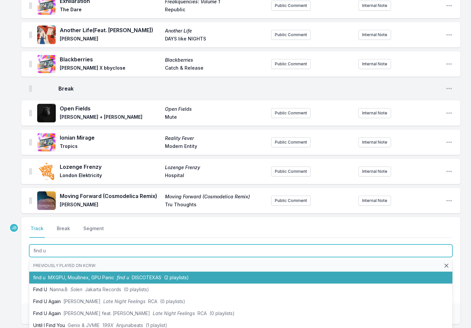
click at [65, 275] on span "MXGPU, Moullinex, GPU Panic" at bounding box center [81, 278] width 66 height 6
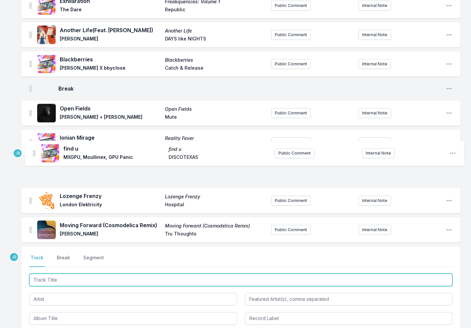
drag, startPoint x: 30, startPoint y: 219, endPoint x: 33, endPoint y: 152, distance: 67.2
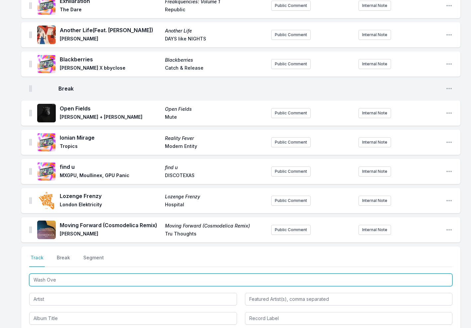
type input "Wash Over"
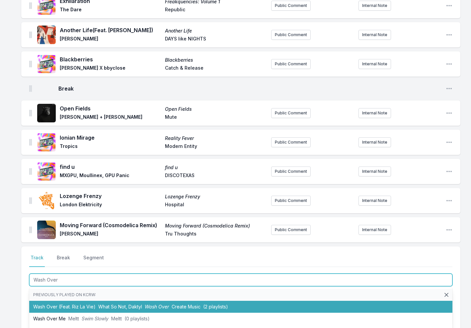
click at [126, 304] on span "What So Not, Daktyl" at bounding box center [120, 307] width 44 height 6
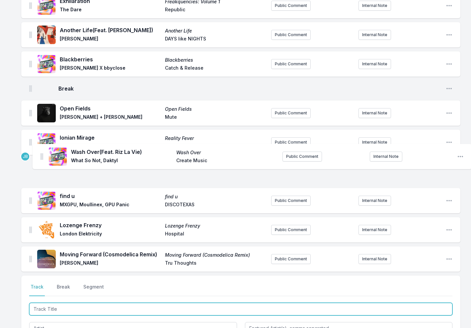
drag, startPoint x: 30, startPoint y: 247, endPoint x: 41, endPoint y: 153, distance: 95.0
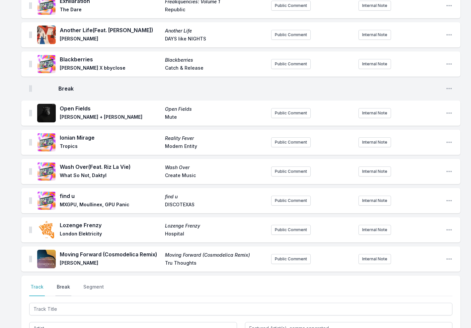
click at [63, 284] on button "Break" at bounding box center [63, 290] width 16 height 13
click at [442, 322] on button "Save" at bounding box center [441, 328] width 23 height 13
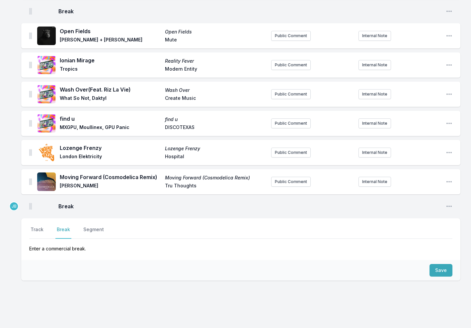
scroll to position [783, 0]
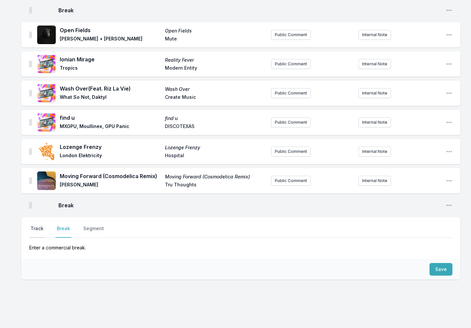
click at [41, 225] on button "Track" at bounding box center [37, 231] width 16 height 13
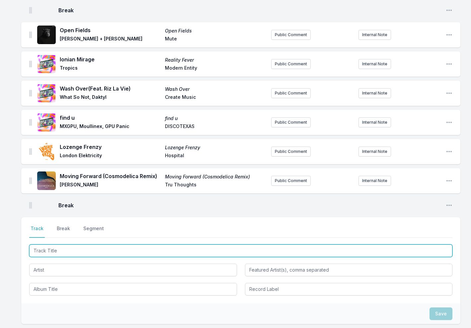
click at [45, 245] on input "Track Title" at bounding box center [240, 251] width 423 height 13
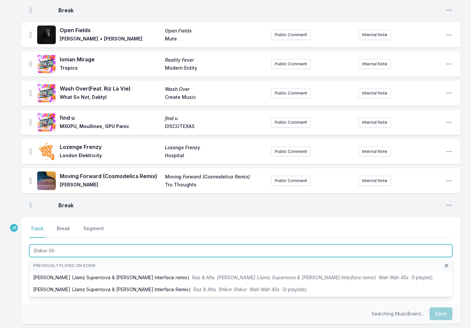
type input "[PERSON_NAME]"
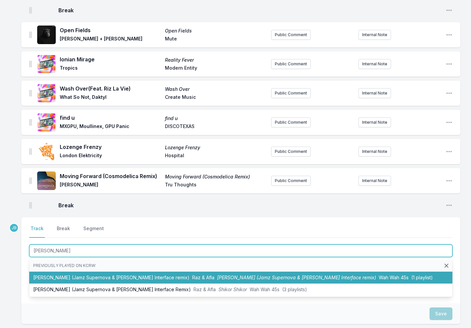
click at [64, 272] on li "Shikor Shikor (Jamz Supernova & [PERSON_NAME] Interface remix) [PERSON_NAME] & …" at bounding box center [240, 278] width 423 height 12
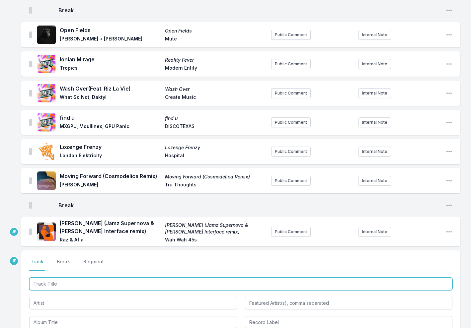
click at [43, 278] on input "Track Title" at bounding box center [240, 284] width 423 height 13
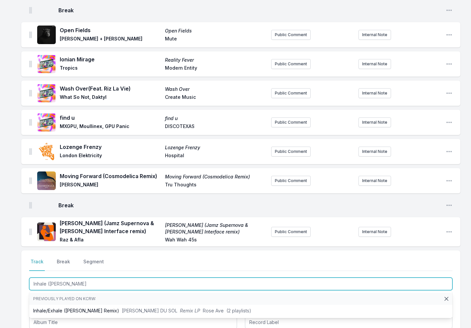
type input "Inhale ([PERSON_NAME]"
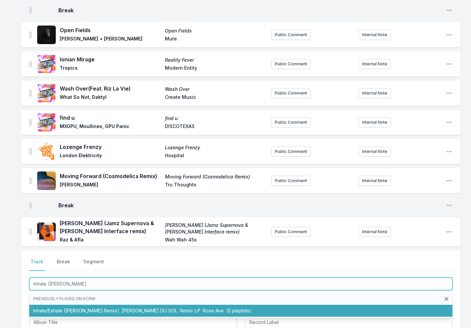
drag, startPoint x: 108, startPoint y: 269, endPoint x: 106, endPoint y: 304, distance: 34.6
click at [106, 305] on li "Inhale/Exhale ([PERSON_NAME] Remix) [PERSON_NAME] DU SOL Remix [PERSON_NAME] Av…" at bounding box center [240, 311] width 423 height 12
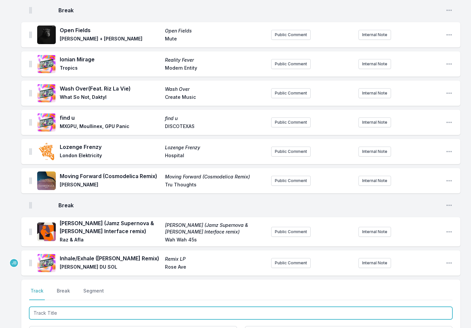
click at [40, 307] on input "Track Title" at bounding box center [240, 313] width 423 height 13
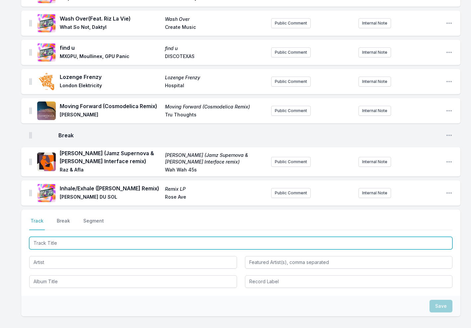
scroll to position [855, 0]
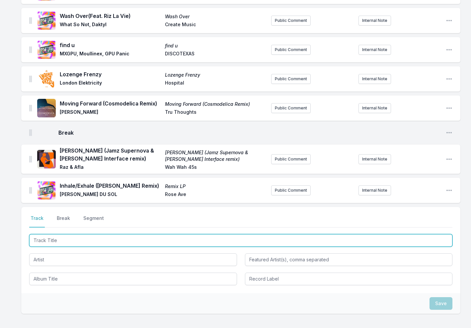
click at [50, 234] on input "Track Title" at bounding box center [240, 240] width 423 height 13
type input "Pans of D"
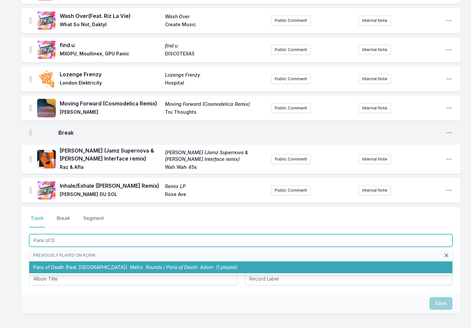
click at [83, 262] on li "Pans of Death (Feat. TSHA) Mafro Rounds / Pans of Death Adorn (1 playlist)" at bounding box center [240, 268] width 423 height 12
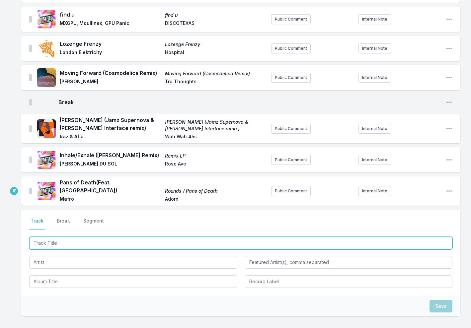
scroll to position [885, 0]
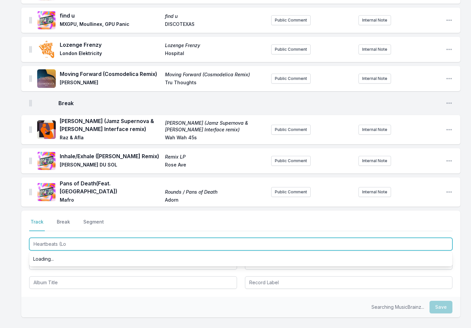
type input "Heartbeats (Log"
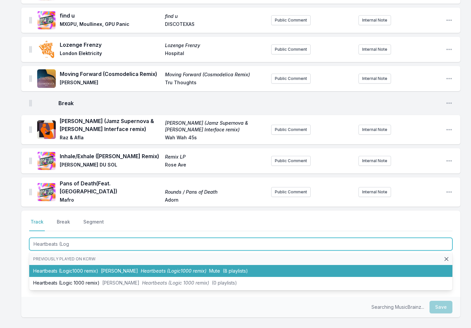
click at [71, 265] on li "Heartbeats (Logic1000 remix) [PERSON_NAME] Heartbeats (Logic1000 remix) Mute (8…" at bounding box center [240, 271] width 423 height 12
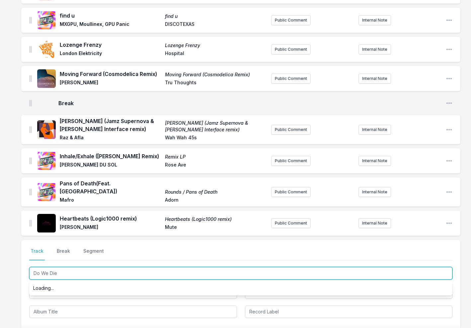
type input "Do We Die"
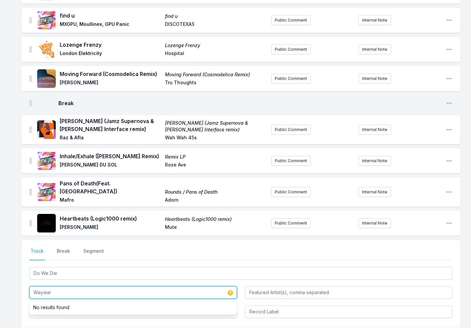
click at [67, 287] on input "Waywar" at bounding box center [133, 293] width 208 height 13
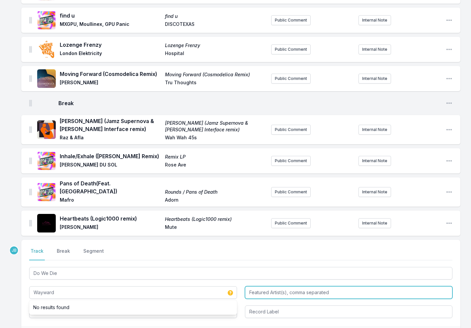
type input "Wayward"
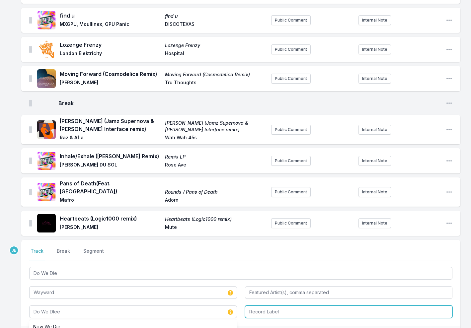
type input "Do We DIee"
type input "Silver Bear"
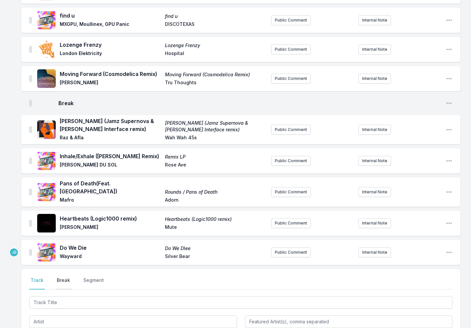
click at [64, 277] on button "Break" at bounding box center [63, 283] width 16 height 13
click at [439, 315] on button "Save" at bounding box center [441, 321] width 23 height 13
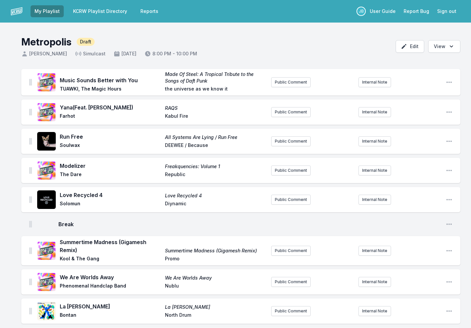
scroll to position [0, 0]
